Goal: Complete application form: Complete application form

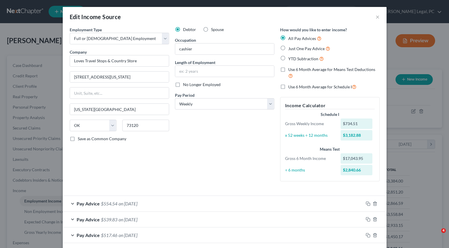
select select "0"
select select "37"
select select "3"
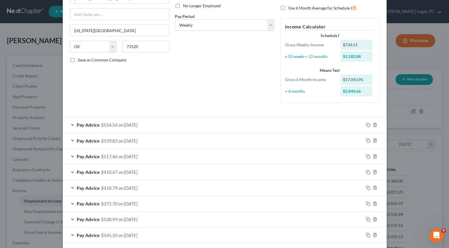
drag, startPoint x: 226, startPoint y: 122, endPoint x: 228, endPoint y: 128, distance: 6.1
click at [226, 122] on div "Pay Advice $554.54 on [DATE]" at bounding box center [213, 124] width 301 height 15
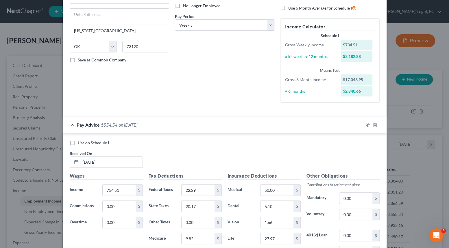
drag, startPoint x: 71, startPoint y: 143, endPoint x: 182, endPoint y: 157, distance: 112.3
click at [78, 142] on label "Use on Schedule I" at bounding box center [93, 143] width 31 height 6
click at [80, 142] on input "Use on Schedule I" at bounding box center [82, 142] width 4 height 4
checkbox input "true"
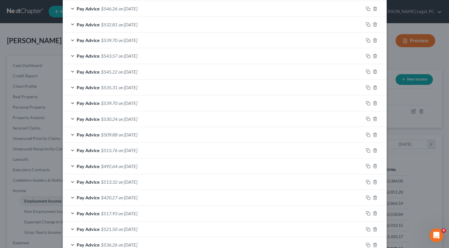
scroll to position [576, 0]
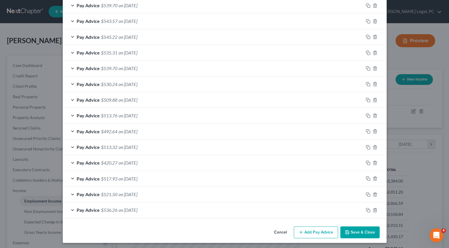
click at [320, 232] on button "Add Pay Advice" at bounding box center [316, 232] width 44 height 12
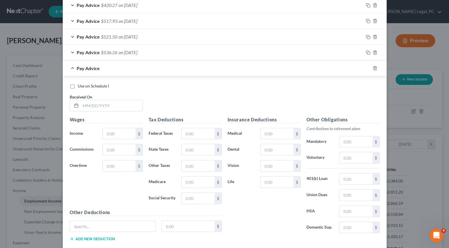
scroll to position [734, 0]
click at [104, 104] on input "text" at bounding box center [112, 104] width 62 height 11
type input "[DATE]"
click at [104, 127] on input "text" at bounding box center [119, 132] width 33 height 11
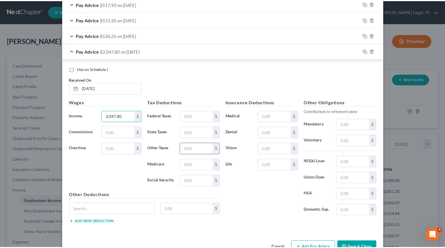
scroll to position [766, 0]
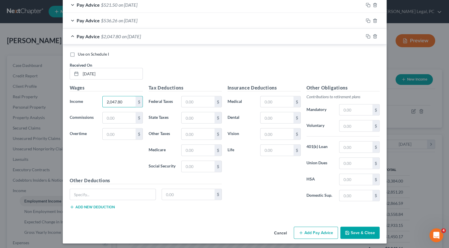
type input "2,047.80"
click at [355, 228] on button "Save & Close" at bounding box center [359, 232] width 39 height 12
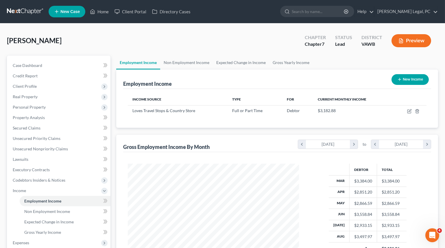
scroll to position [289093, 289015]
click at [293, 62] on link "Gross Yearly Income" at bounding box center [291, 63] width 44 height 14
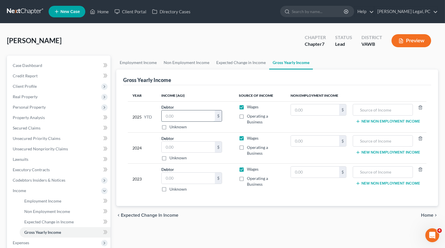
click at [179, 113] on input "text" at bounding box center [188, 115] width 53 height 11
type input "24,675.03"
click at [204, 146] on input "text" at bounding box center [188, 146] width 53 height 11
type input "36,371"
click at [174, 177] on input "text" at bounding box center [188, 177] width 53 height 11
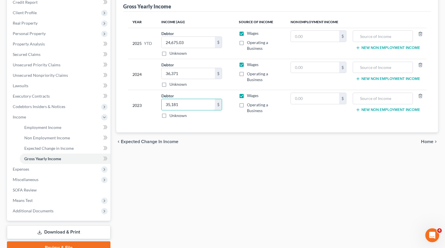
scroll to position [101, 0]
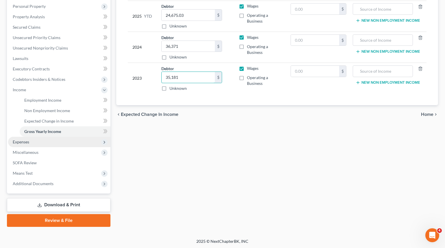
type input "35,181"
click at [20, 137] on span "Expenses" at bounding box center [59, 142] width 102 height 10
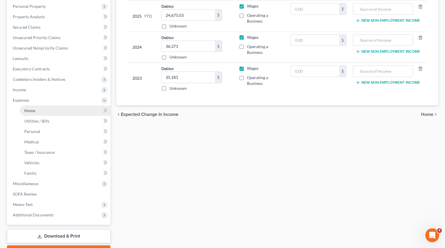
click at [40, 109] on link "Home" at bounding box center [65, 110] width 91 height 10
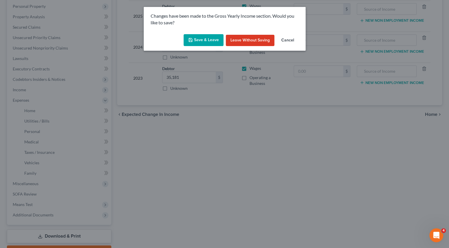
click at [190, 41] on polyline "button" at bounding box center [190, 40] width 2 height 1
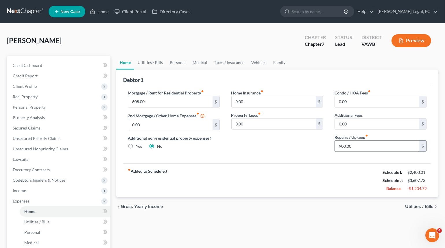
click at [360, 144] on input "900.00" at bounding box center [377, 145] width 84 height 11
type input "100"
click at [283, 145] on div "Home Insurance fiber_manual_record 0.00 $ Property Taxes fiber_manual_record 0.…" at bounding box center [278, 123] width 104 height 67
click at [158, 61] on link "Utilities / Bills" at bounding box center [150, 63] width 32 height 14
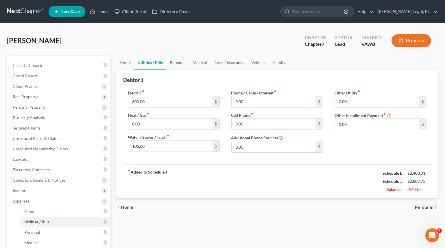
click at [178, 62] on link "Personal" at bounding box center [177, 63] width 23 height 14
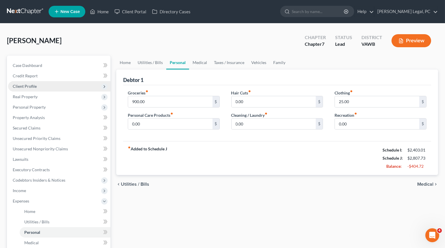
click at [27, 86] on span "Client Profile" at bounding box center [25, 86] width 24 height 5
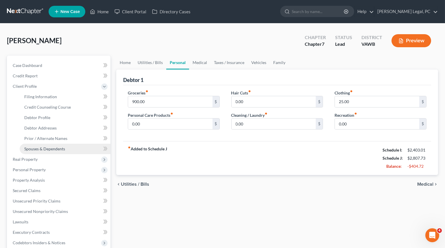
click at [46, 149] on span "Spouses & Dependents" at bounding box center [44, 148] width 41 height 5
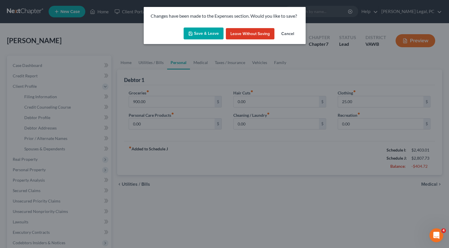
click at [207, 34] on button "Save & Leave" at bounding box center [204, 33] width 40 height 12
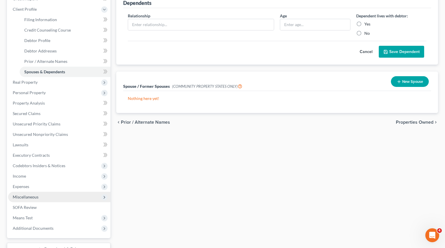
scroll to position [105, 0]
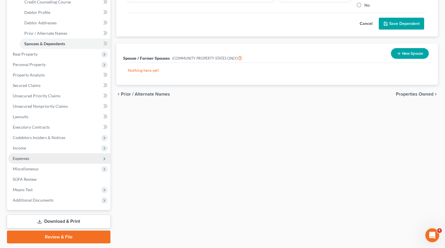
click at [33, 153] on span "Expenses" at bounding box center [59, 158] width 102 height 10
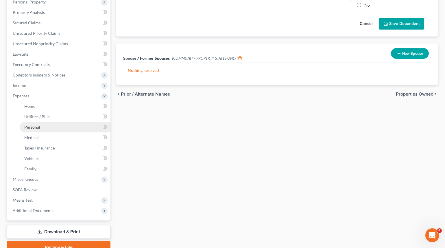
click at [35, 124] on span "Personal" at bounding box center [32, 126] width 16 height 5
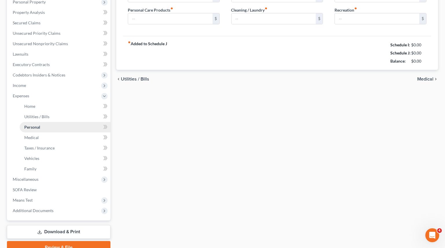
type input "900.00"
type input "0.00"
type input "25.00"
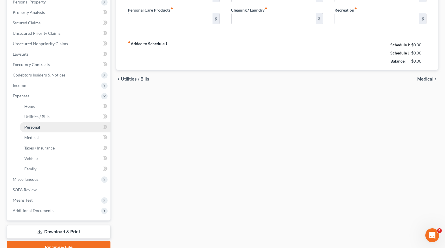
type input "0.00"
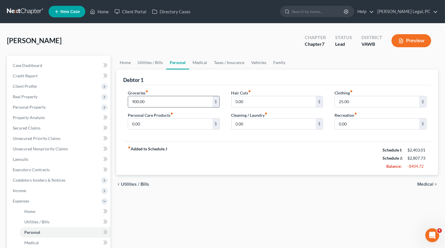
click at [158, 102] on input "900.00" at bounding box center [170, 101] width 84 height 11
type input "400"
click at [251, 143] on div "fiber_manual_record Added to Schedule J Schedule I: $2,403.01 Schedule J: $2,30…" at bounding box center [277, 158] width 308 height 34
click at [360, 101] on input "25.00" at bounding box center [377, 101] width 84 height 11
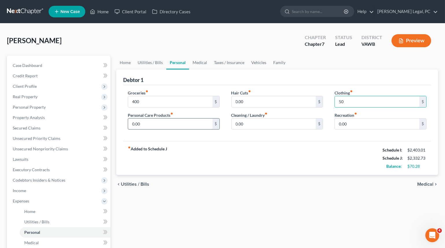
type input "50"
click at [191, 124] on input "0.00" at bounding box center [170, 123] width 84 height 11
type input "50"
click at [250, 145] on div "fiber_manual_record Added to Schedule J Schedule I: $2,403.01 Schedule J: $2,38…" at bounding box center [277, 158] width 308 height 34
click at [200, 62] on link "Medical" at bounding box center [199, 63] width 21 height 14
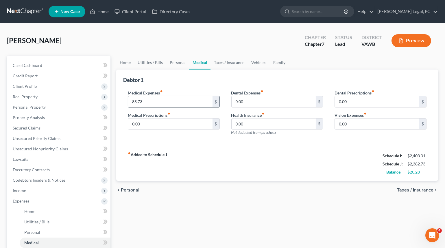
click at [179, 98] on input "85.73" at bounding box center [170, 101] width 84 height 11
type input "100"
drag, startPoint x: 225, startPoint y: 168, endPoint x: 232, endPoint y: 118, distance: 50.0
click at [225, 167] on div "fiber_manual_record Added to Schedule J Schedule I: $2,403.01 Schedule J: $2,39…" at bounding box center [277, 164] width 308 height 34
click at [225, 65] on link "Taxes / Insurance" at bounding box center [229, 63] width 37 height 14
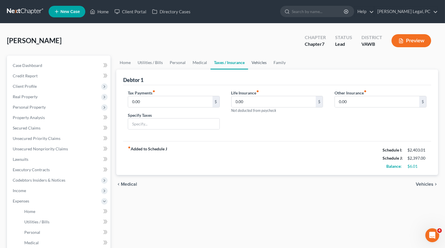
click at [256, 62] on link "Vehicles" at bounding box center [259, 63] width 22 height 14
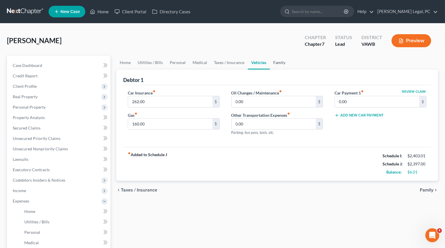
click at [283, 61] on link "Family" at bounding box center [279, 63] width 19 height 14
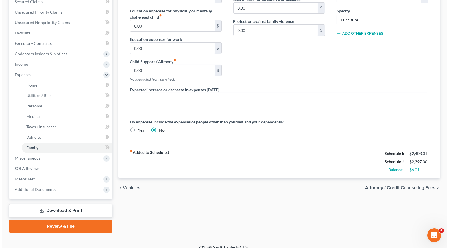
scroll to position [132, 0]
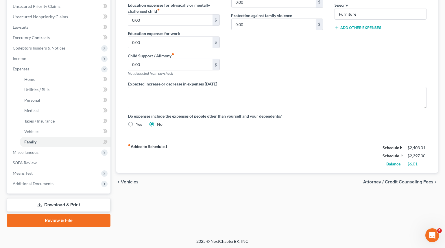
click at [376, 180] on span "Attorney / Credit Counseling Fees" at bounding box center [398, 181] width 70 height 5
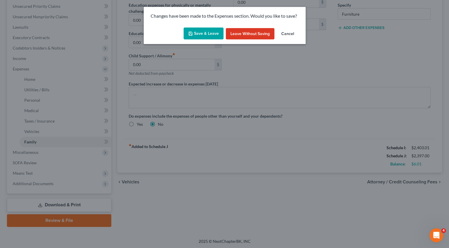
click at [209, 32] on button "Save & Leave" at bounding box center [204, 33] width 40 height 12
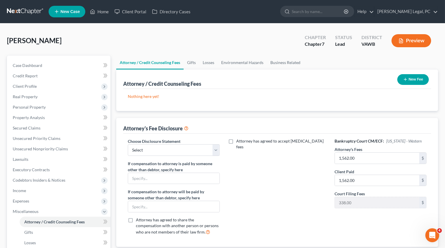
click at [417, 78] on button "New Fee" at bounding box center [413, 79] width 32 height 11
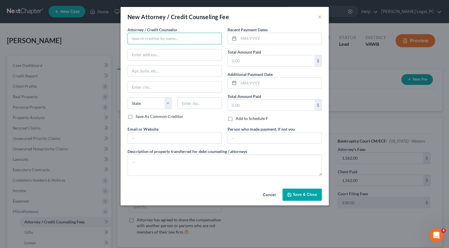
click at [195, 34] on input "text" at bounding box center [175, 39] width 94 height 12
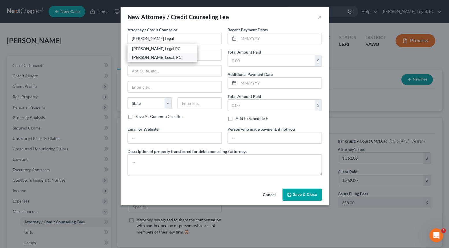
click at [159, 55] on div "[PERSON_NAME] Legal, PC" at bounding box center [162, 57] width 60 height 6
type input "[PERSON_NAME] Legal, PC"
type input "[STREET_ADDRESS]"
type input "[GEOGRAPHIC_DATA]"
select select "48"
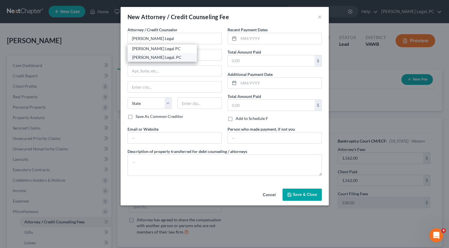
type input "24382"
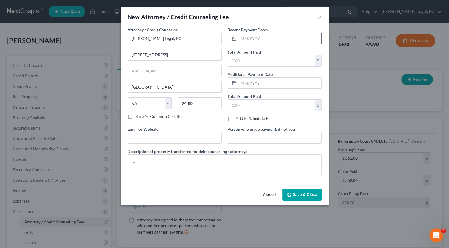
click at [254, 36] on input "text" at bounding box center [280, 38] width 83 height 11
type input "08/2025"
click at [247, 58] on input "text" at bounding box center [271, 60] width 87 height 11
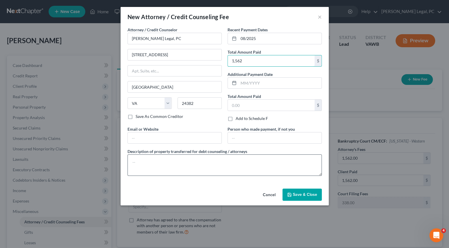
type input "1,562"
click at [178, 157] on textarea at bounding box center [225, 164] width 194 height 21
type textarea "Bankruptcy attorney fee"
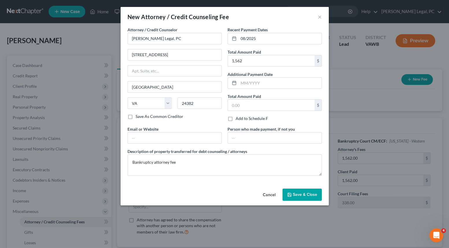
click at [301, 192] on span "Save & Close" at bounding box center [305, 194] width 24 height 5
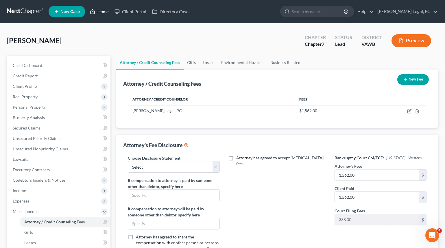
click at [101, 13] on link "Home" at bounding box center [99, 11] width 25 height 10
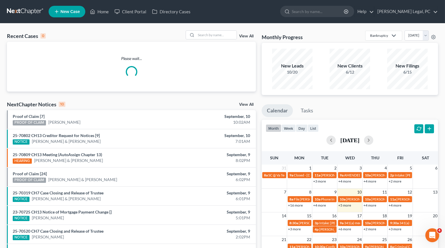
click at [219, 29] on div "Recent Cases 0 View All Please wait... NextChapter Notices 10 View All Proof of…" at bounding box center [222, 173] width 445 height 300
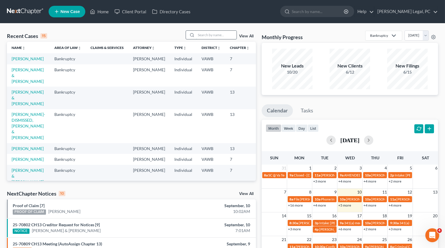
click at [217, 32] on input "search" at bounding box center [216, 35] width 40 height 8
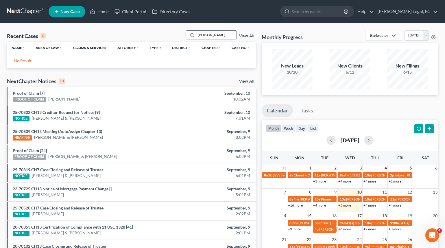
type input "[PERSON_NAME]"
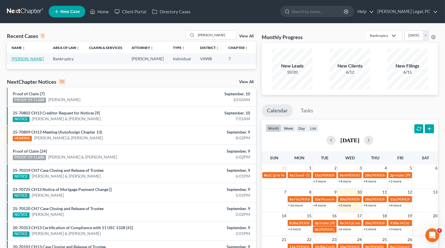
click at [16, 60] on link "[PERSON_NAME]" at bounding box center [28, 58] width 32 height 5
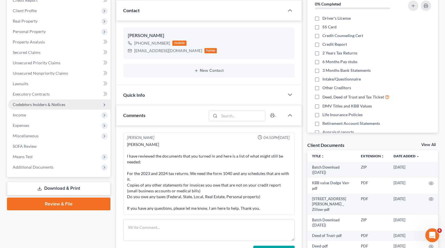
scroll to position [79, 0]
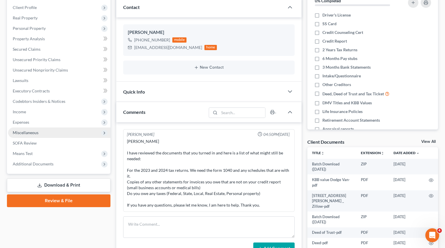
click at [31, 132] on span "Miscellaneous" at bounding box center [26, 132] width 26 height 5
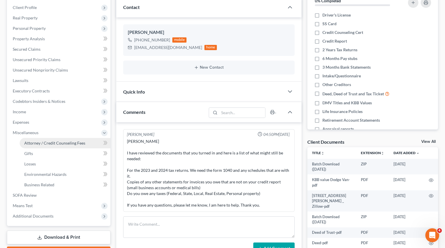
click at [47, 140] on span "Attorney / Credit Counseling Fees" at bounding box center [54, 142] width 61 height 5
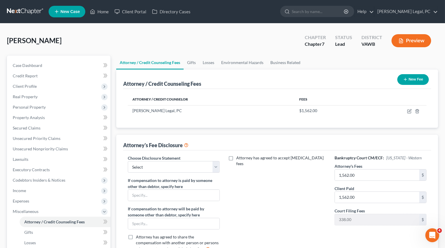
click at [406, 80] on icon "button" at bounding box center [405, 79] width 5 height 5
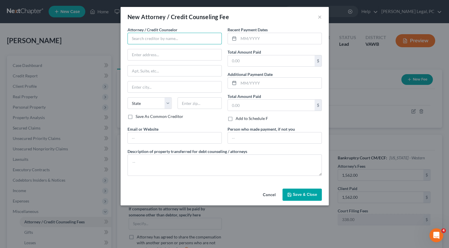
click at [153, 34] on input "text" at bounding box center [175, 39] width 94 height 12
click at [155, 46] on div "Access Counseling" at bounding box center [162, 49] width 60 height 6
type input "Access Counseling"
type input "[STREET_ADDRESS]"
type input "Suite 26001"
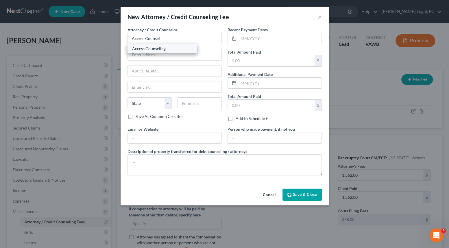
type input "[GEOGRAPHIC_DATA]"
select select "4"
type input "90071"
click at [250, 40] on input "text" at bounding box center [280, 38] width 83 height 11
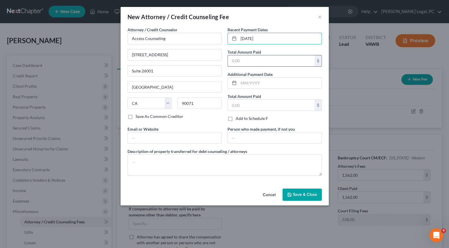
type input "[DATE]"
click at [249, 62] on input "text" at bounding box center [271, 60] width 87 height 11
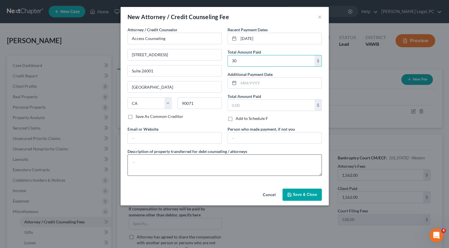
type input "30"
click at [201, 154] on textarea at bounding box center [225, 164] width 194 height 21
type textarea "Credit counseling"
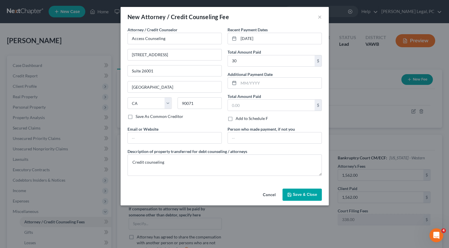
click at [303, 197] on button "Save & Close" at bounding box center [302, 194] width 39 height 12
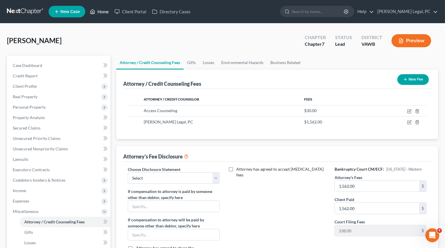
click at [99, 12] on link "Home" at bounding box center [99, 11] width 25 height 10
